Goal: Information Seeking & Learning: Learn about a topic

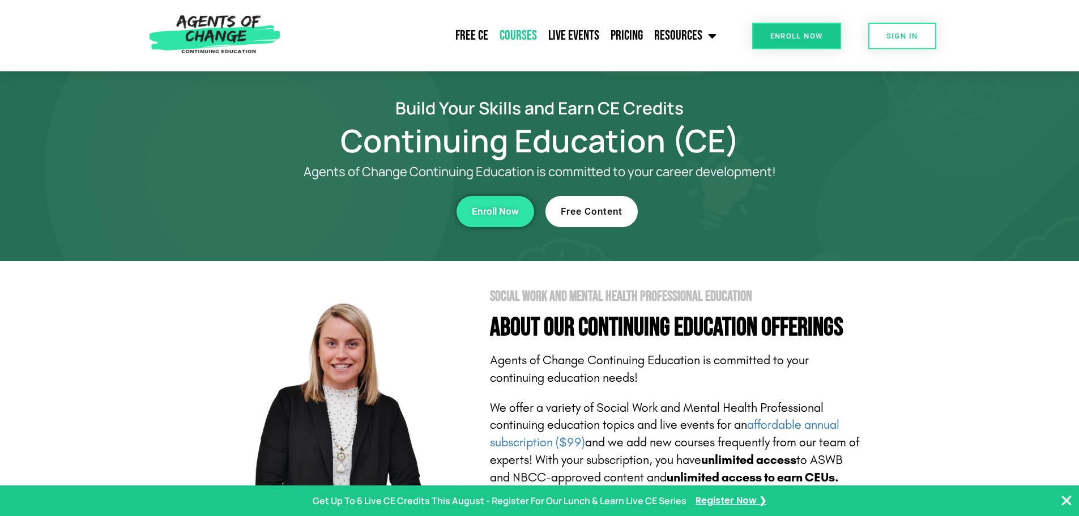
click at [536, 32] on link "Courses" at bounding box center [518, 36] width 49 height 28
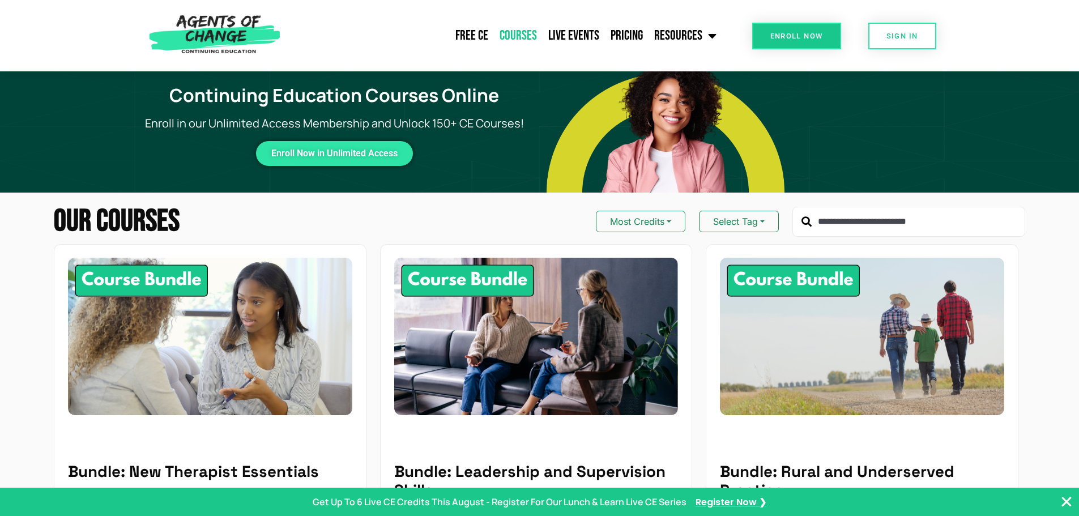
click at [817, 218] on input "text" at bounding box center [908, 222] width 233 height 31
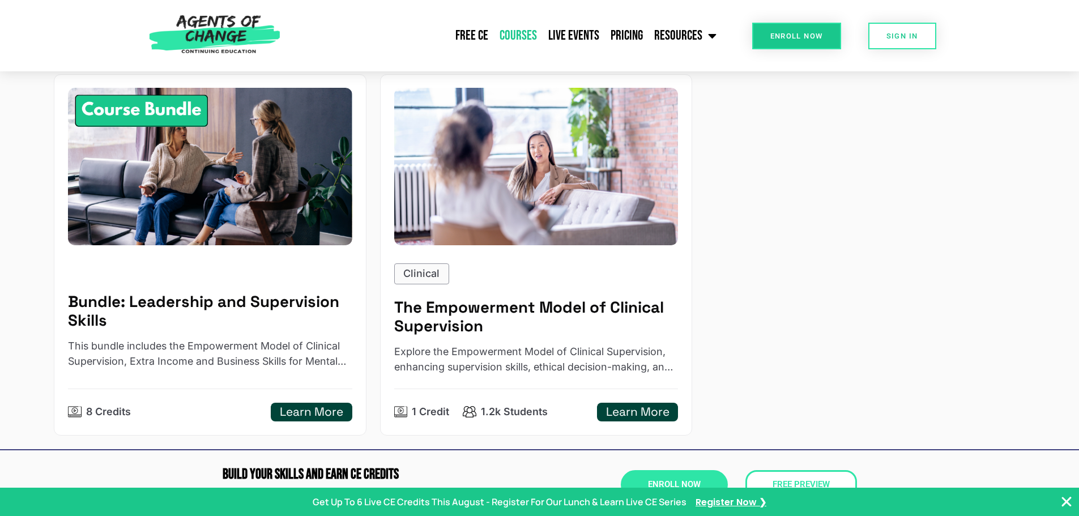
scroll to position [227, 0]
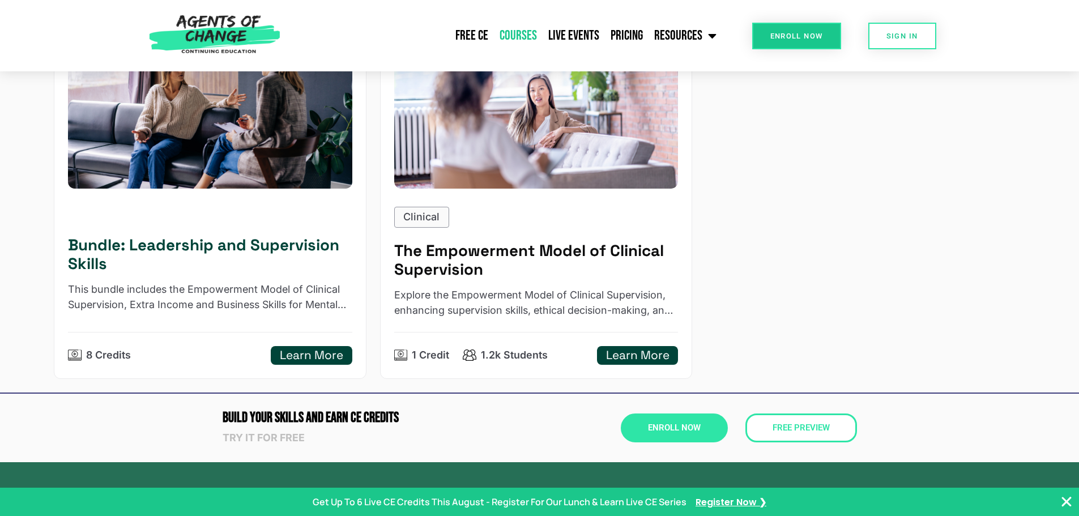
type input "**********"
click at [241, 211] on div at bounding box center [210, 214] width 284 height 15
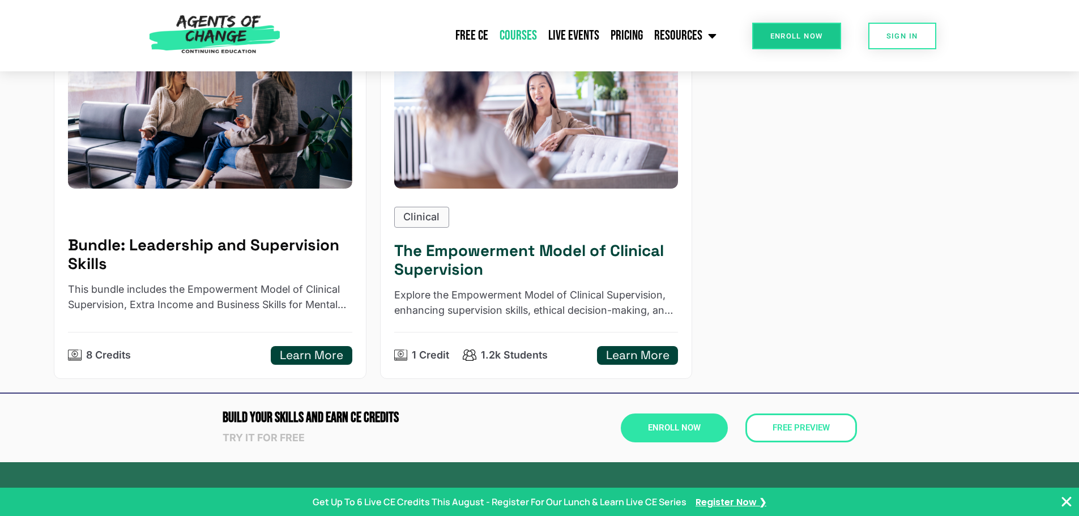
click at [581, 215] on div "Clinical" at bounding box center [536, 217] width 284 height 21
